Goal: Task Accomplishment & Management: Manage account settings

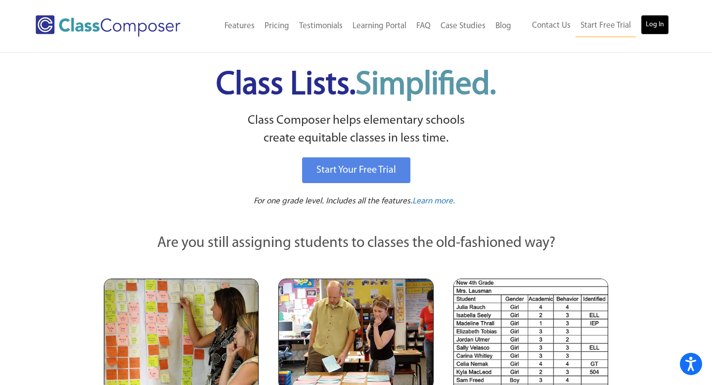
click at [659, 29] on link "Log In" at bounding box center [655, 25] width 28 height 20
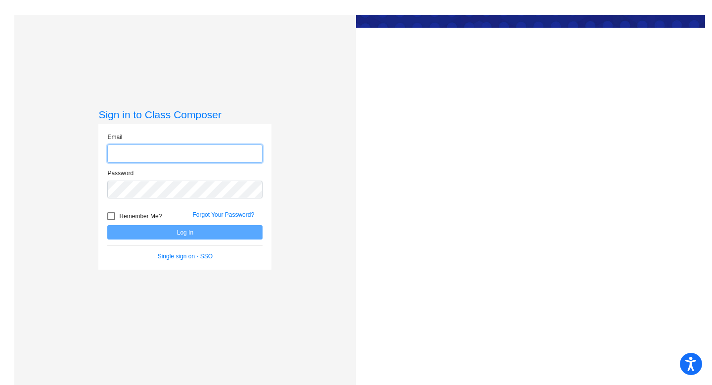
type input "[PERSON_NAME][EMAIL_ADDRESS][DOMAIN_NAME]"
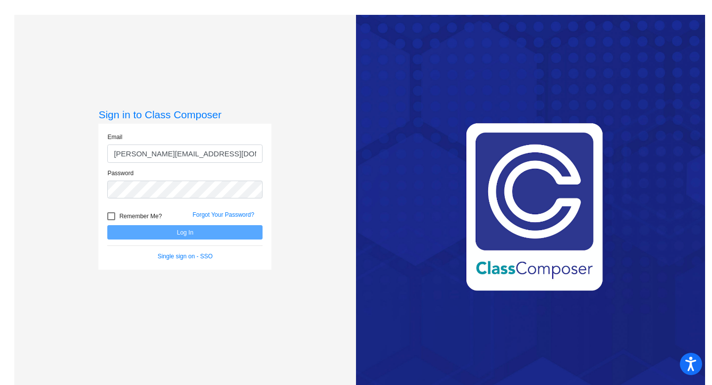
click at [107, 225] on button "Log In" at bounding box center [184, 232] width 155 height 14
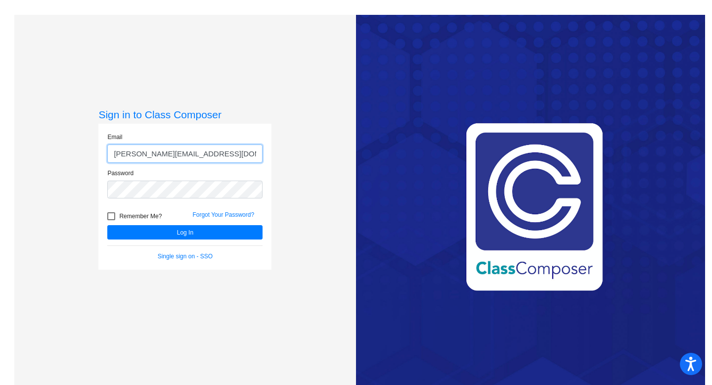
click at [107, 225] on button "Log In" at bounding box center [184, 232] width 155 height 14
